Goal: Task Accomplishment & Management: Use online tool/utility

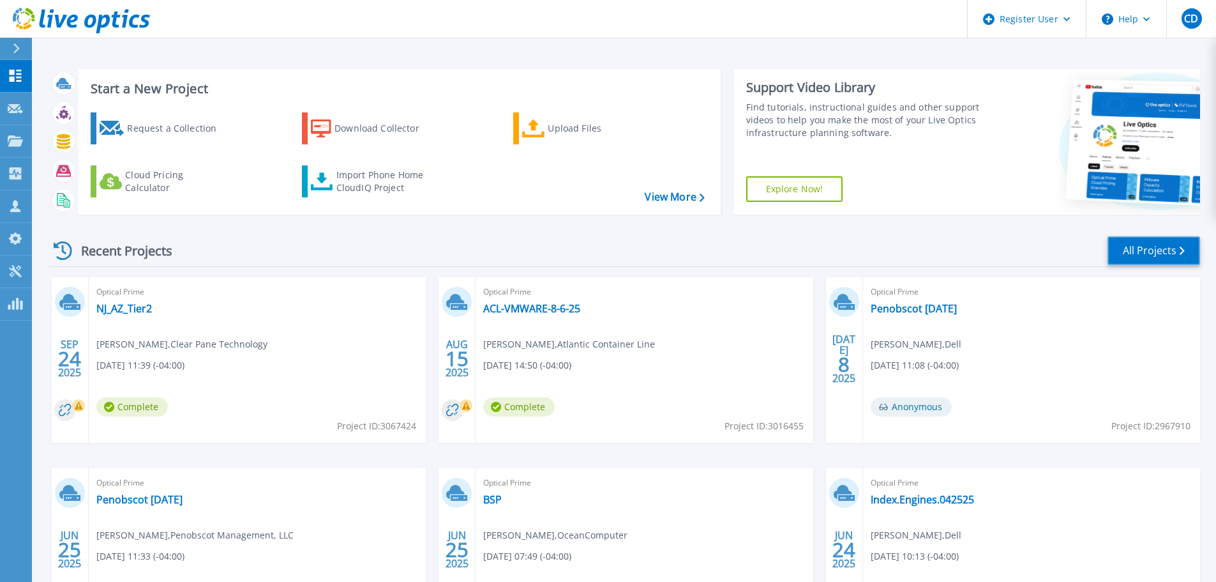
click at [1188, 243] on link "All Projects" at bounding box center [1154, 250] width 93 height 29
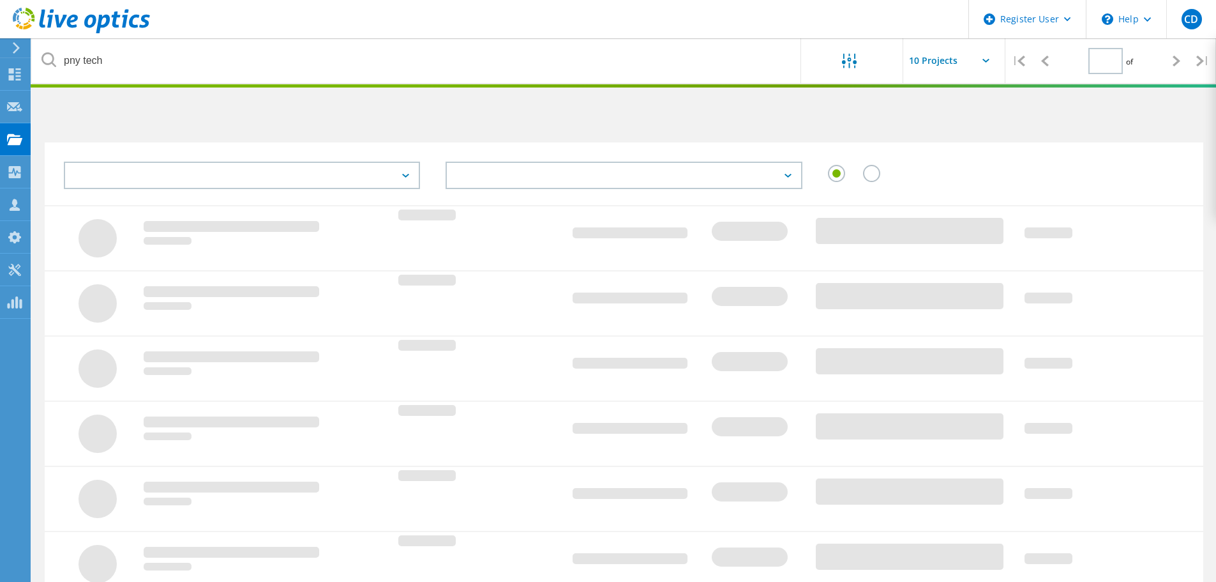
type input "1"
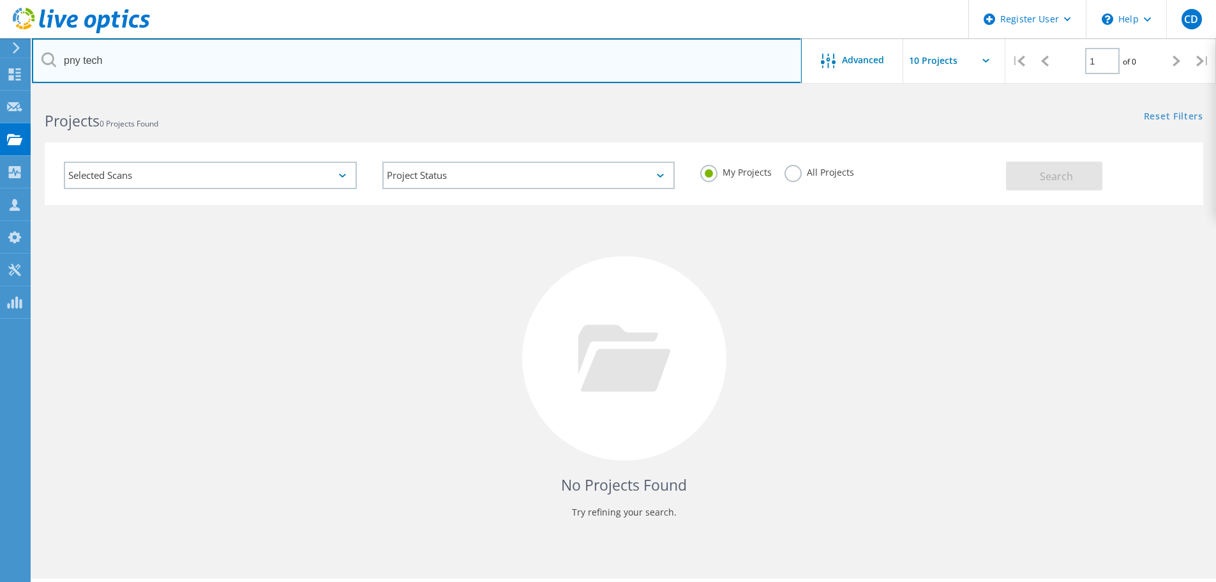
click at [282, 62] on input "pny tech" at bounding box center [417, 60] width 770 height 45
paste input "[EMAIL_ADDRESS][DOMAIN_NAME]"
type input "[EMAIL_ADDRESS][DOMAIN_NAME]"
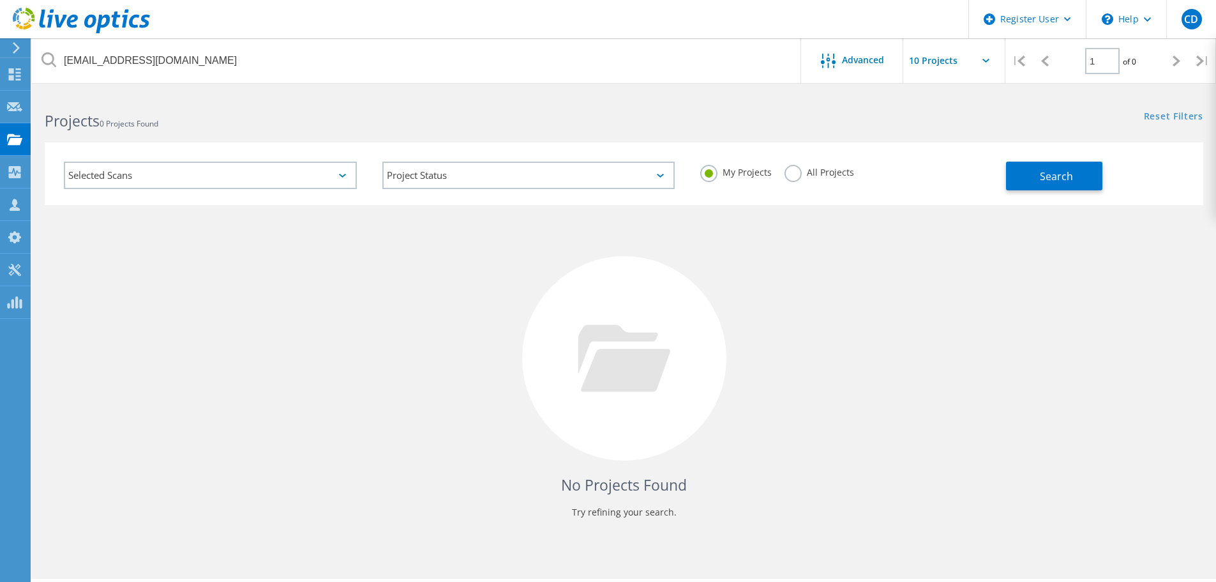
click at [799, 181] on div "All Projects" at bounding box center [820, 174] width 70 height 19
click at [798, 176] on label "All Projects" at bounding box center [820, 171] width 70 height 12
click at [0, 0] on input "All Projects" at bounding box center [0, 0] width 0 height 0
click at [1070, 191] on div "Selected Scans Project Status In Progress Complete Published Anonymous Archived…" at bounding box center [624, 173] width 1159 height 63
click at [1070, 181] on span "Search" at bounding box center [1056, 176] width 33 height 14
